Goal: Transaction & Acquisition: Purchase product/service

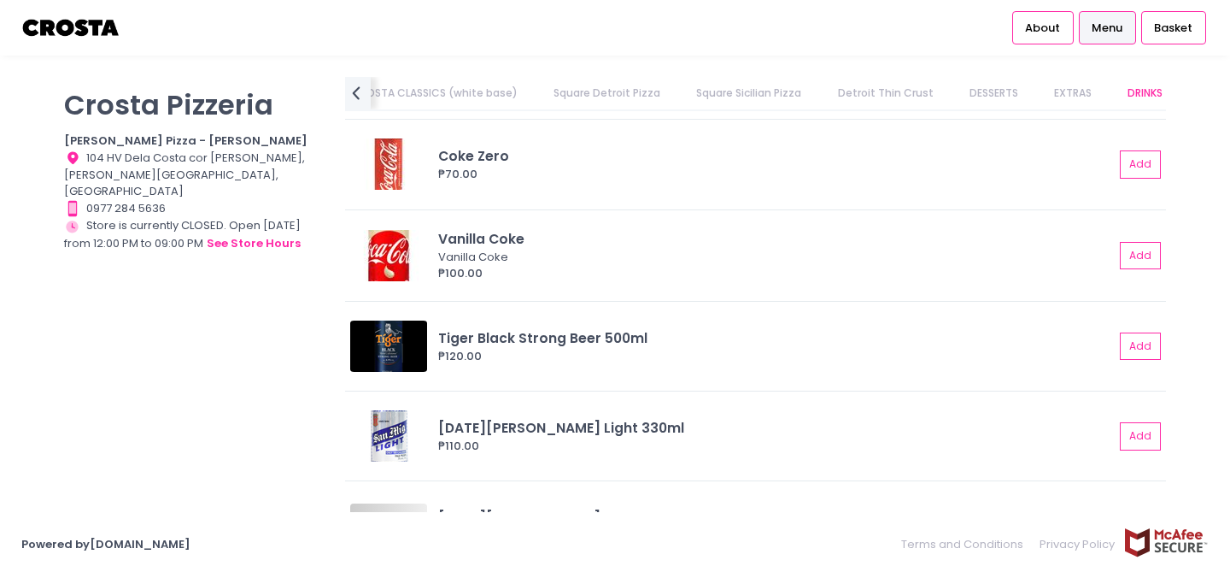
scroll to position [4407, 0]
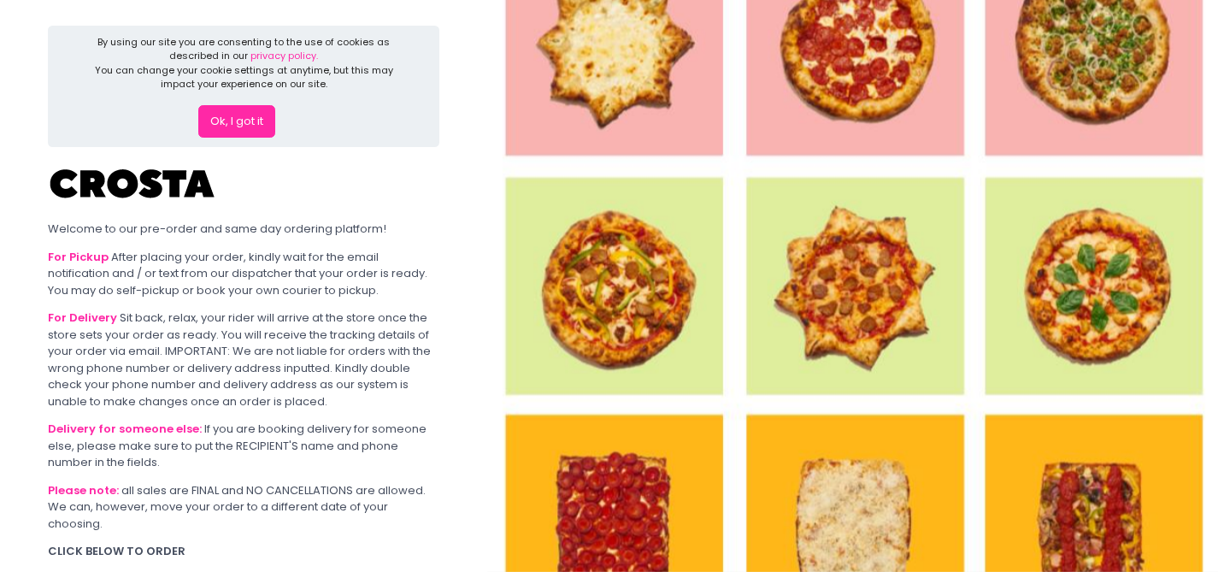
click at [244, 127] on button "Ok, I got it" at bounding box center [236, 121] width 77 height 32
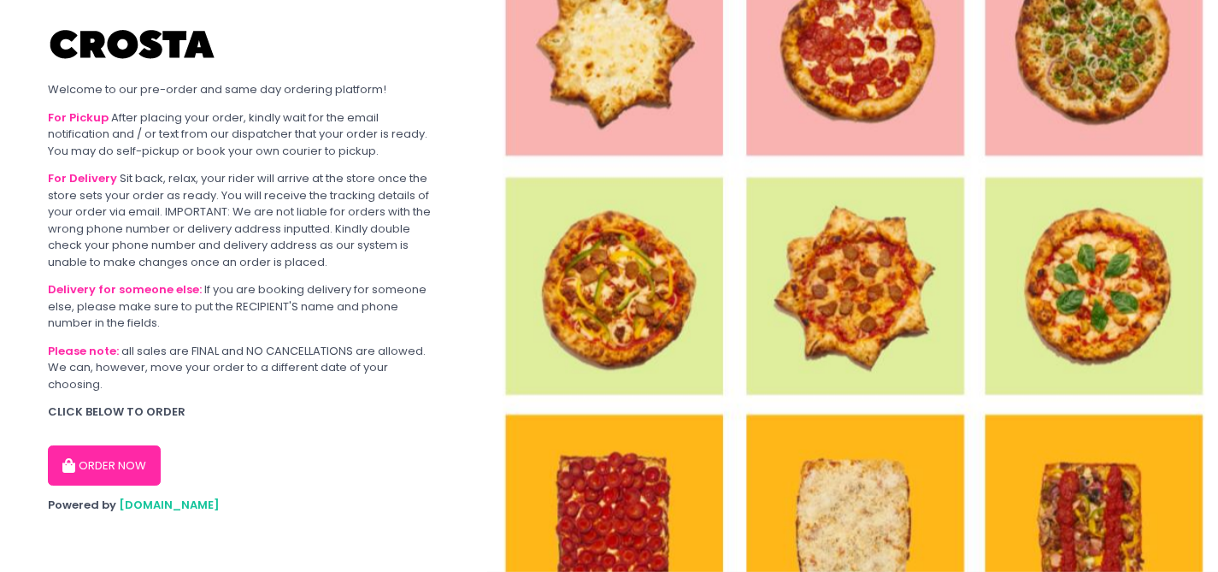
scroll to position [8, 0]
click at [122, 479] on button "ORDER NOW" at bounding box center [104, 464] width 113 height 41
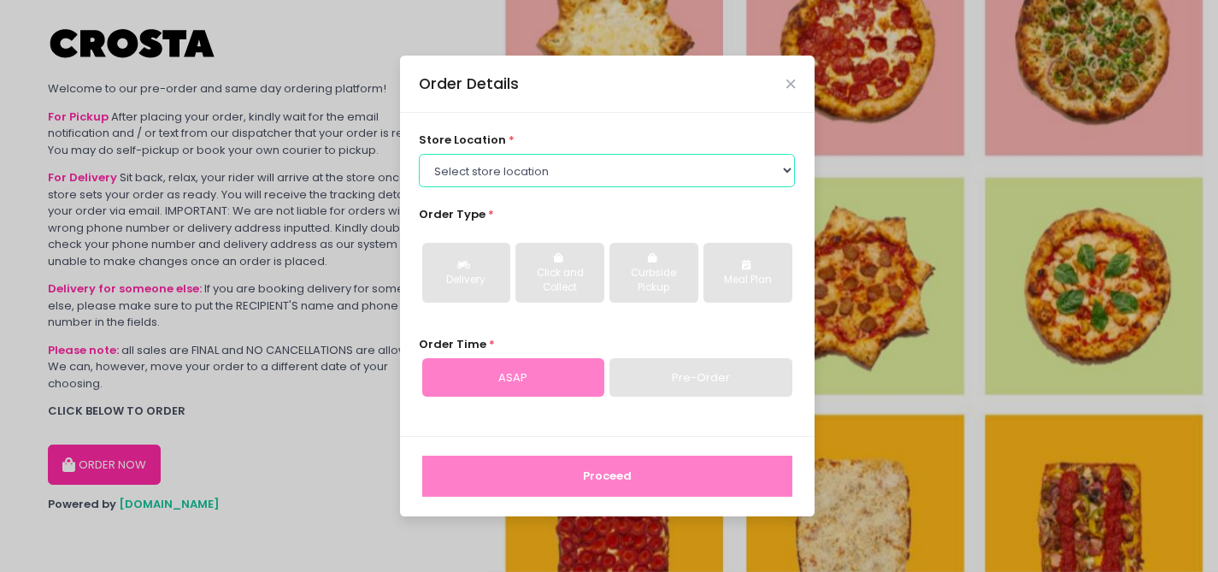
click at [734, 178] on select "Select store location Crosta Pizza - [PERSON_NAME] Crosta Pizza - [GEOGRAPHIC_D…" at bounding box center [607, 170] width 376 height 32
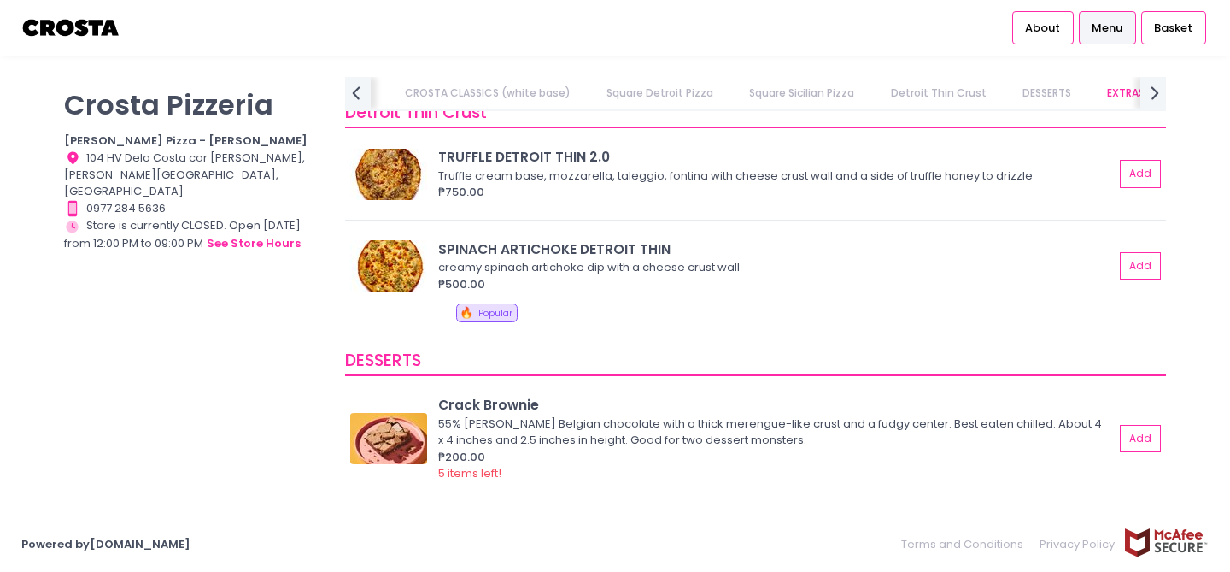
scroll to position [3247, 0]
click at [508, 248] on div "SPINACH ARTICHOKE DETROIT THIN" at bounding box center [776, 249] width 676 height 20
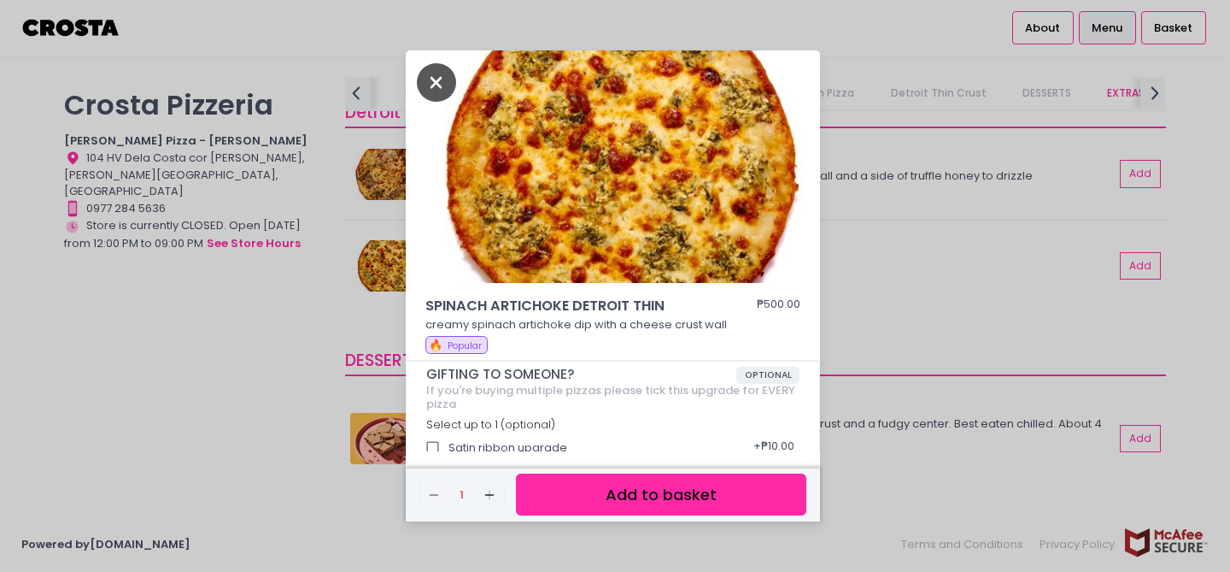
click at [437, 77] on icon "Close" at bounding box center [436, 82] width 39 height 38
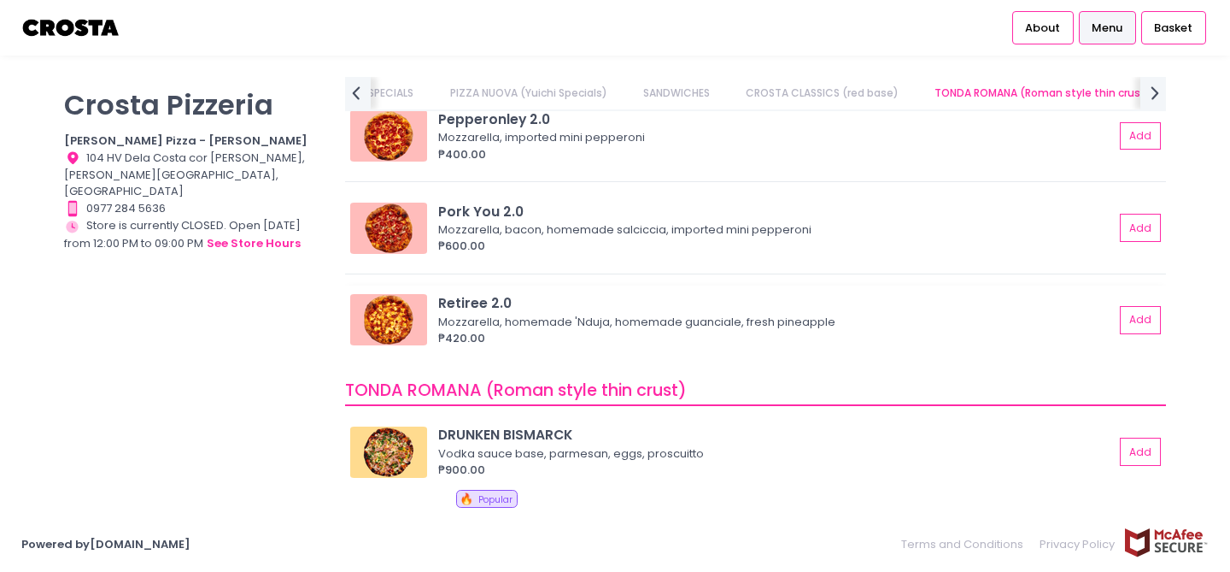
scroll to position [0, 0]
